Goal: Find specific page/section

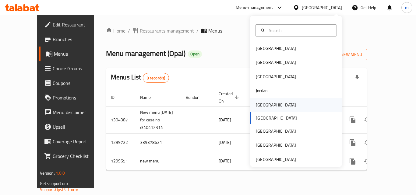
click at [263, 104] on div "[GEOGRAPHIC_DATA]" at bounding box center [276, 105] width 40 height 7
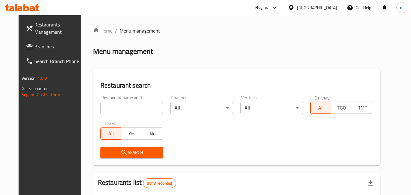
click at [34, 50] on span "Branches" at bounding box center [58, 46] width 48 height 7
